Goal: Find specific page/section: Find specific page/section

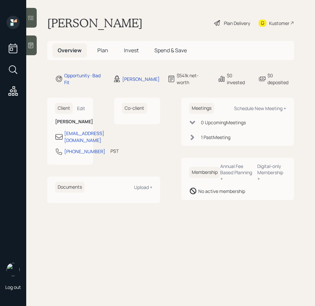
click at [106, 51] on span "Plan" at bounding box center [102, 50] width 11 height 7
